Goal: Transaction & Acquisition: Purchase product/service

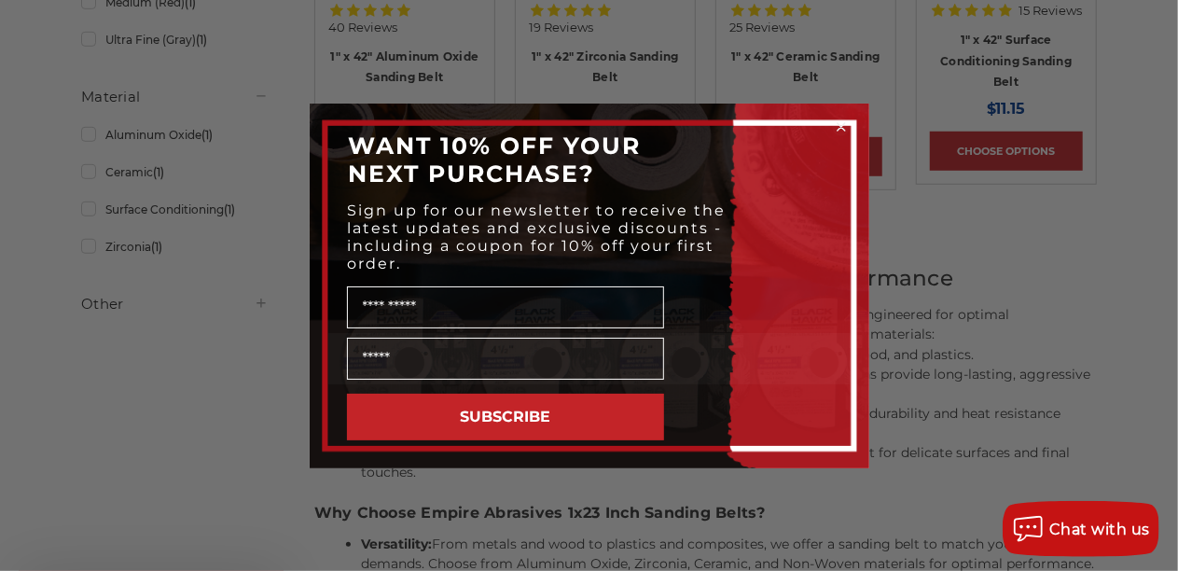
scroll to position [599, 0]
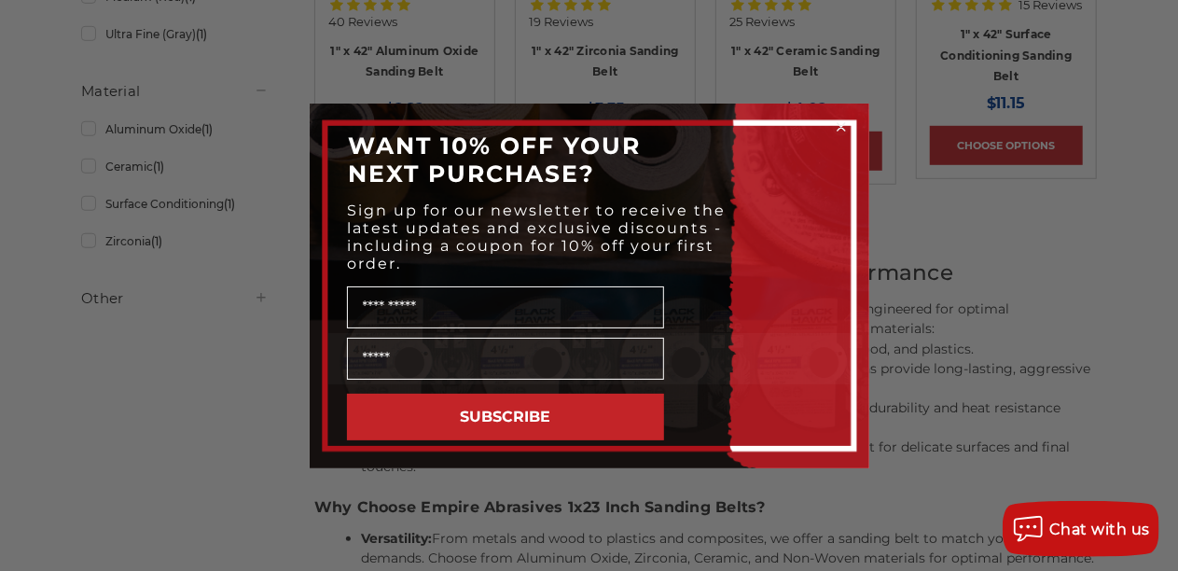
click at [842, 124] on icon "Close dialog" at bounding box center [840, 126] width 7 height 7
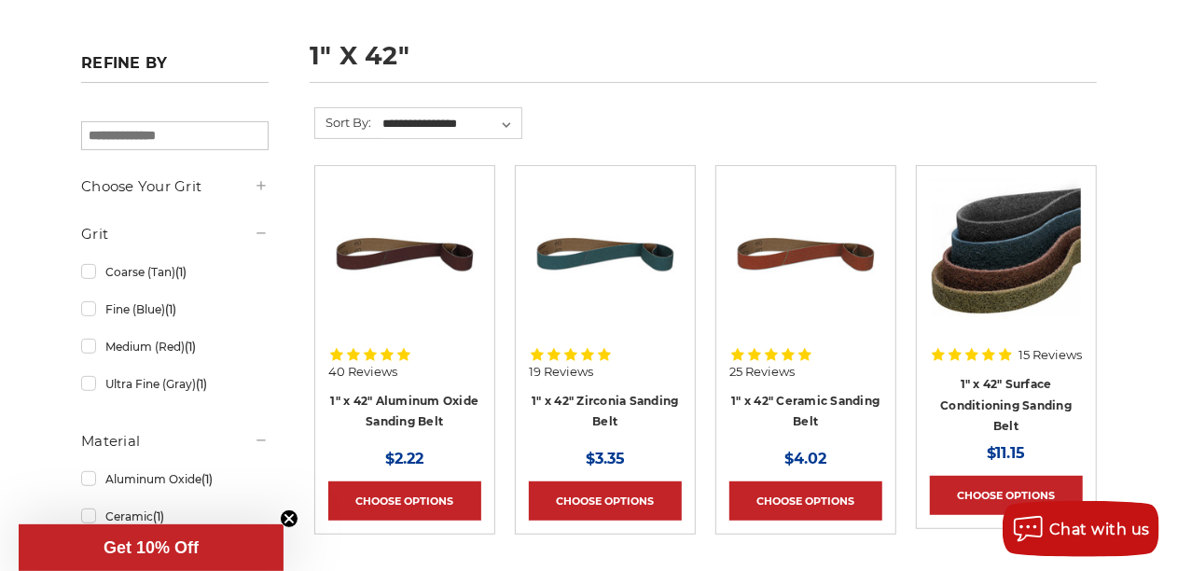
scroll to position [256, 0]
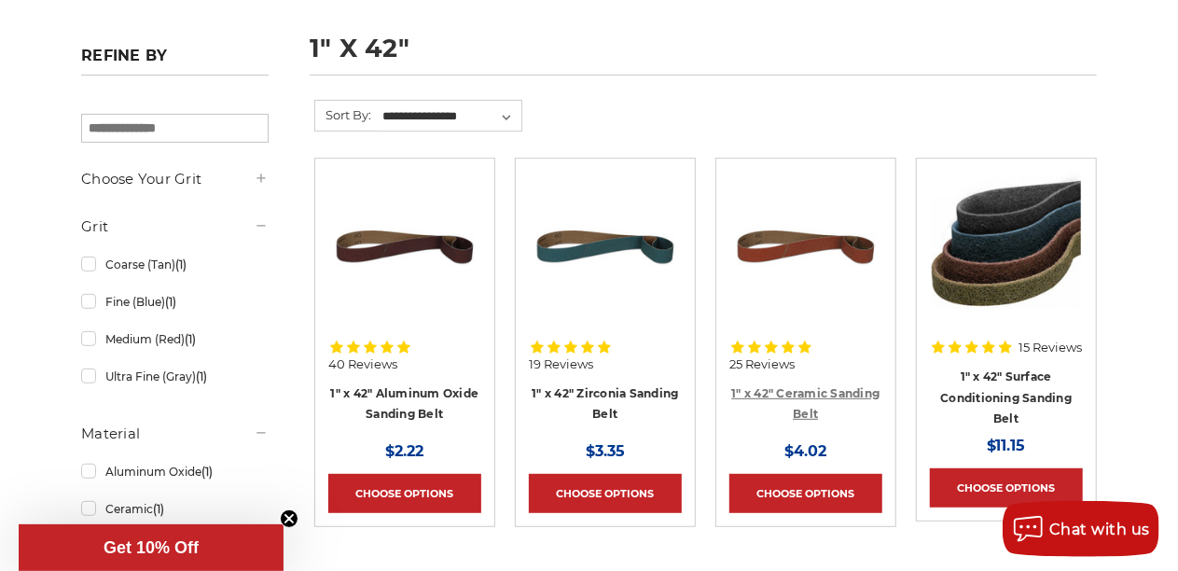
click at [794, 386] on link "1" x 42" Ceramic Sanding Belt" at bounding box center [805, 403] width 148 height 35
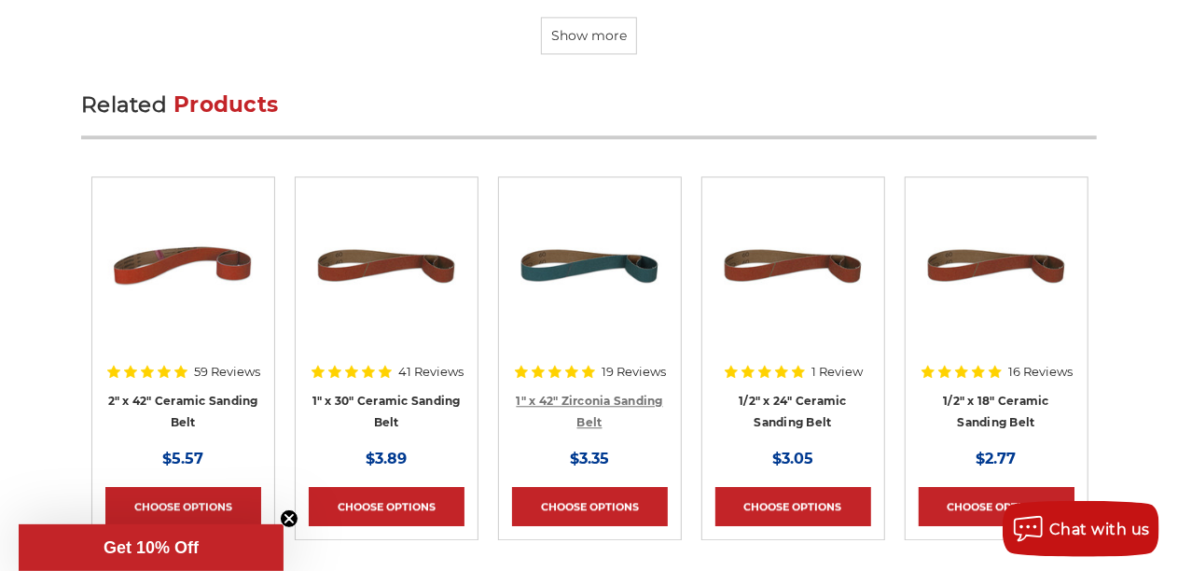
scroll to position [5649, 0]
click at [201, 487] on link "Choose Options" at bounding box center [183, 506] width 156 height 39
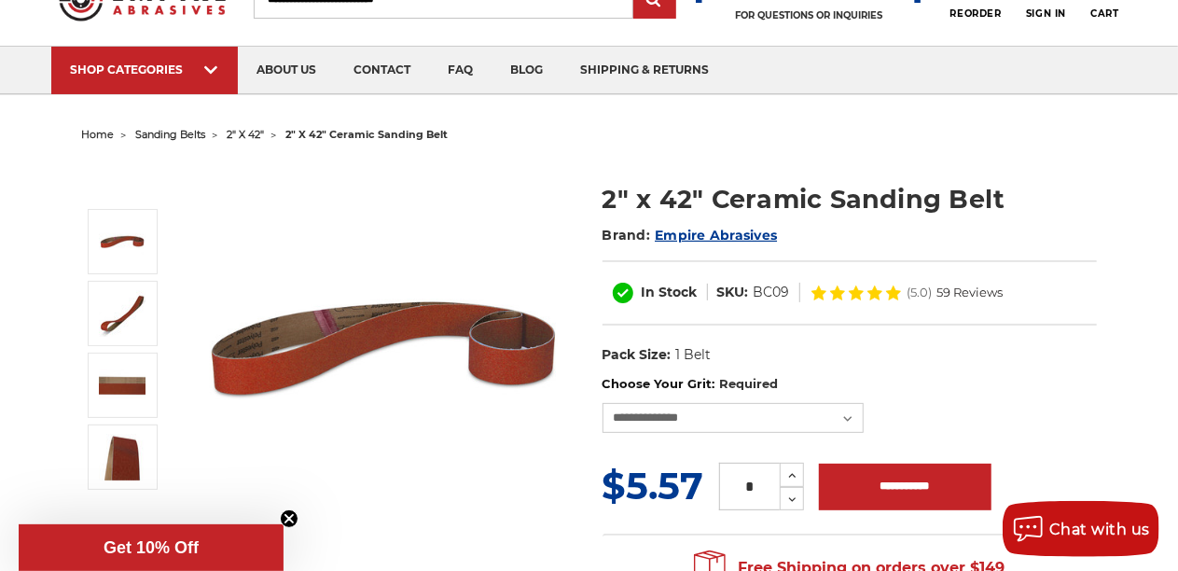
scroll to position [85, 0]
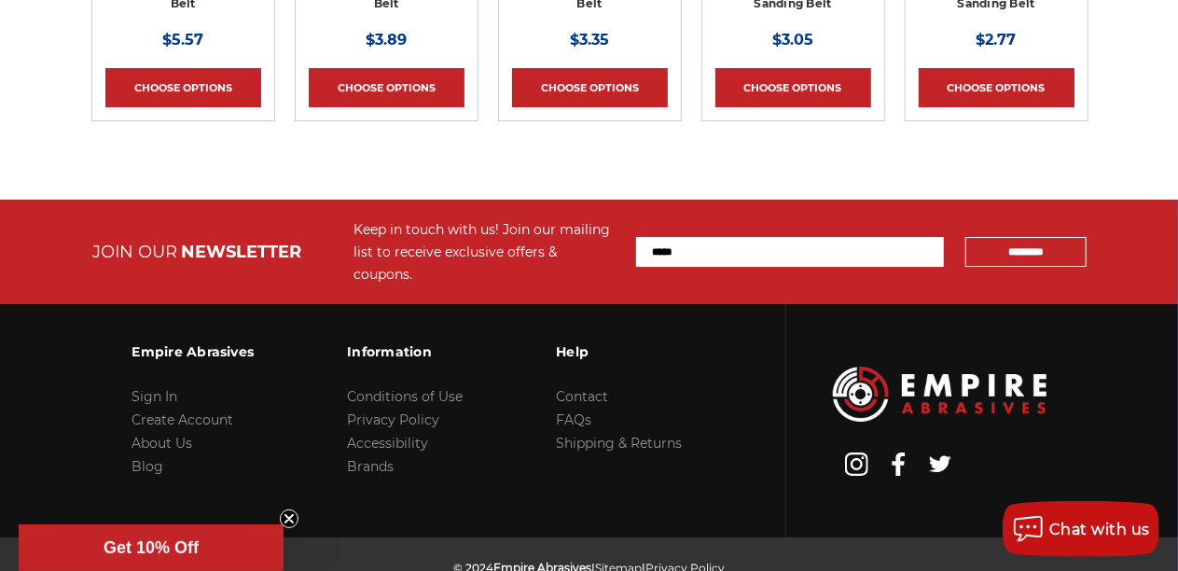
scroll to position [6053, 0]
